Goal: Transaction & Acquisition: Purchase product/service

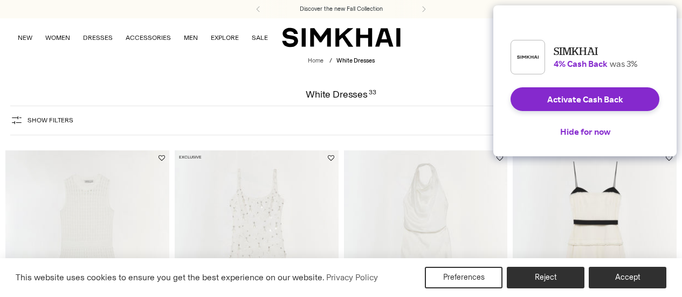
drag, startPoint x: 0, startPoint y: 0, endPoint x: 537, endPoint y: 142, distance: 555.1
click at [572, 139] on button "Hide for now" at bounding box center [585, 132] width 67 height 24
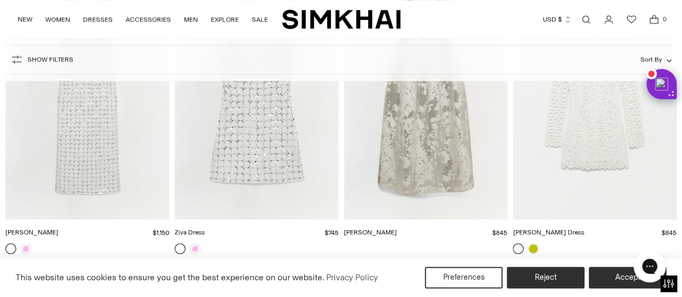
scroll to position [824, 0]
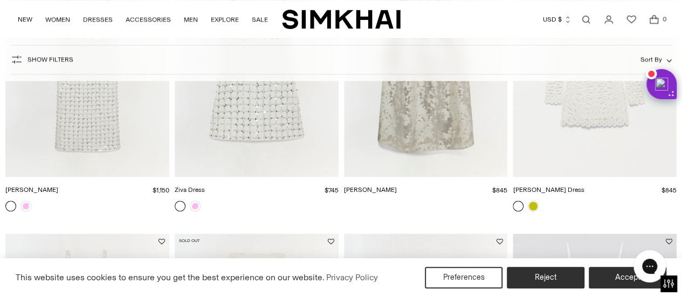
click at [0, 0] on img "Ziva Dress" at bounding box center [0, 0] width 0 height 0
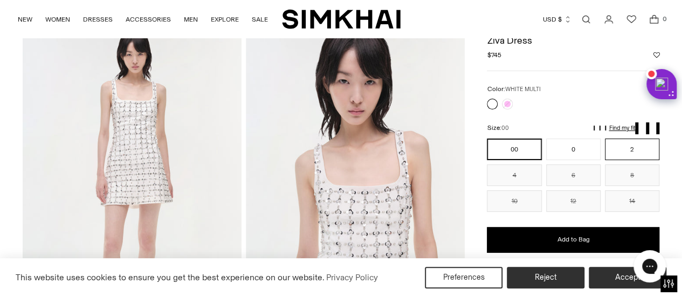
click at [628, 144] on button "2" at bounding box center [632, 150] width 54 height 22
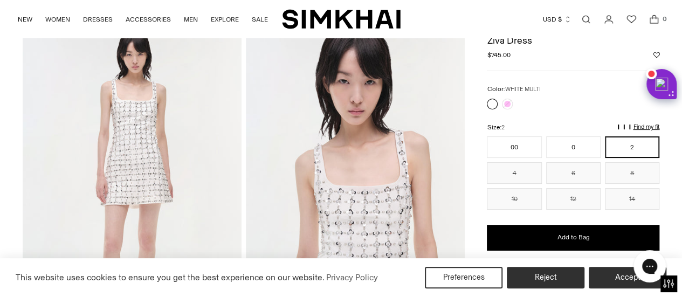
click at [555, 125] on p "Find my fit" at bounding box center [548, 131] width 12 height 19
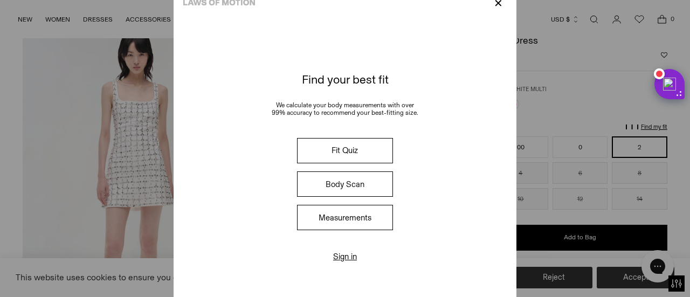
click at [583, 122] on div at bounding box center [345, 148] width 690 height 297
click at [502, 2] on p "✕" at bounding box center [498, 3] width 15 height 18
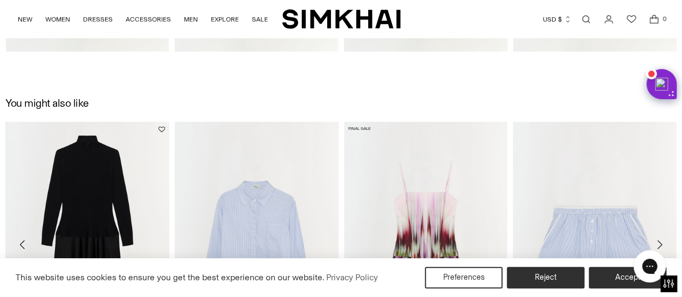
scroll to position [1726, 0]
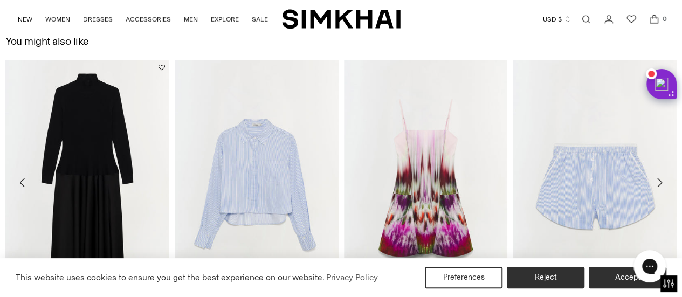
click at [649, 46] on div "You might also like" at bounding box center [341, 47] width 672 height 25
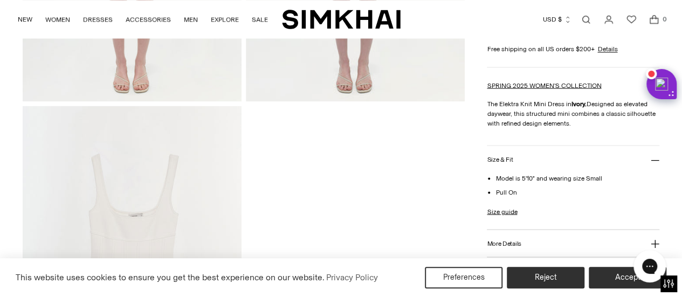
scroll to position [755, 0]
